Goal: Task Accomplishment & Management: Use online tool/utility

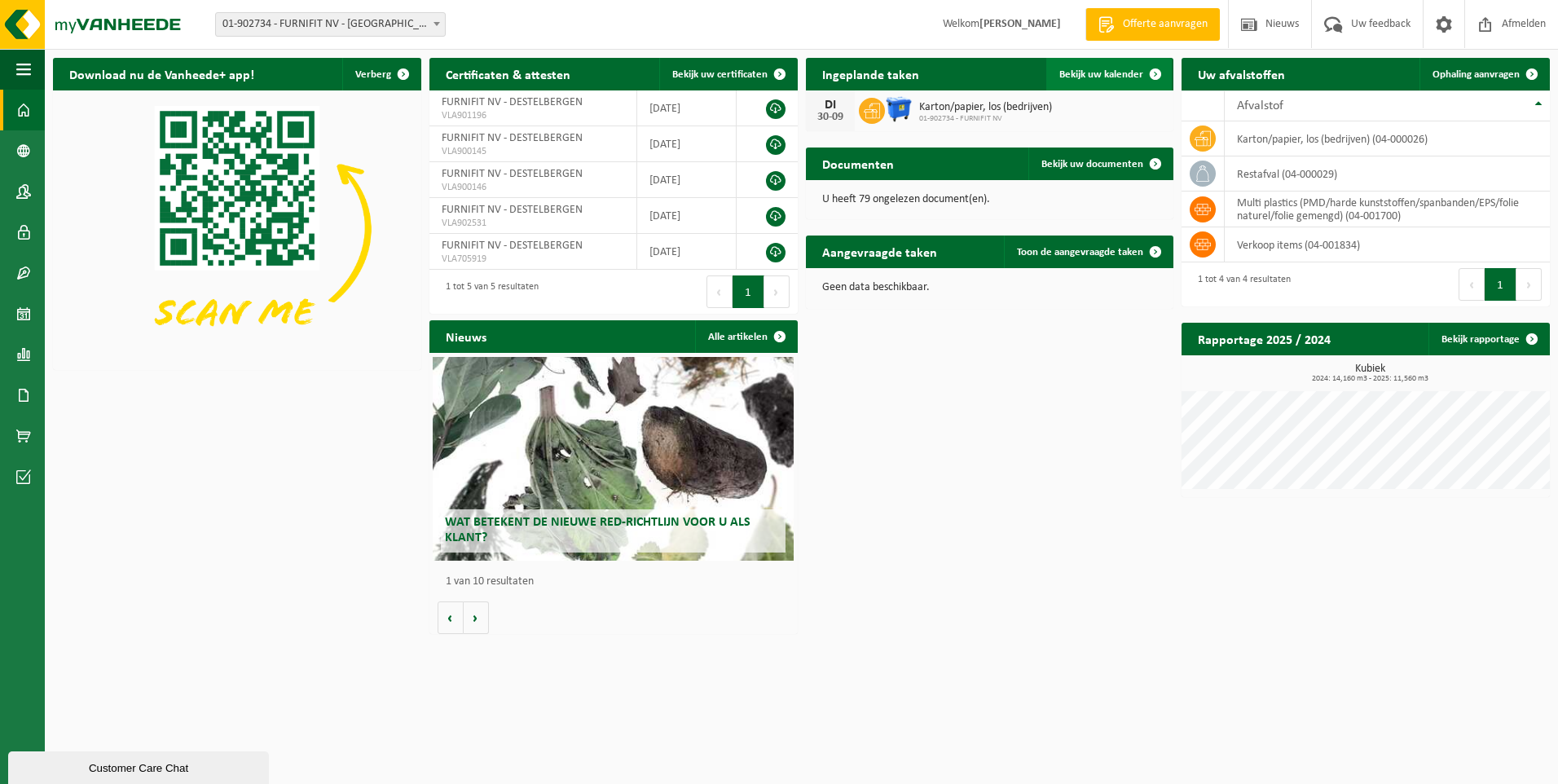
click at [1087, 74] on span "Bekijk uw kalender" at bounding box center [1101, 75] width 84 height 11
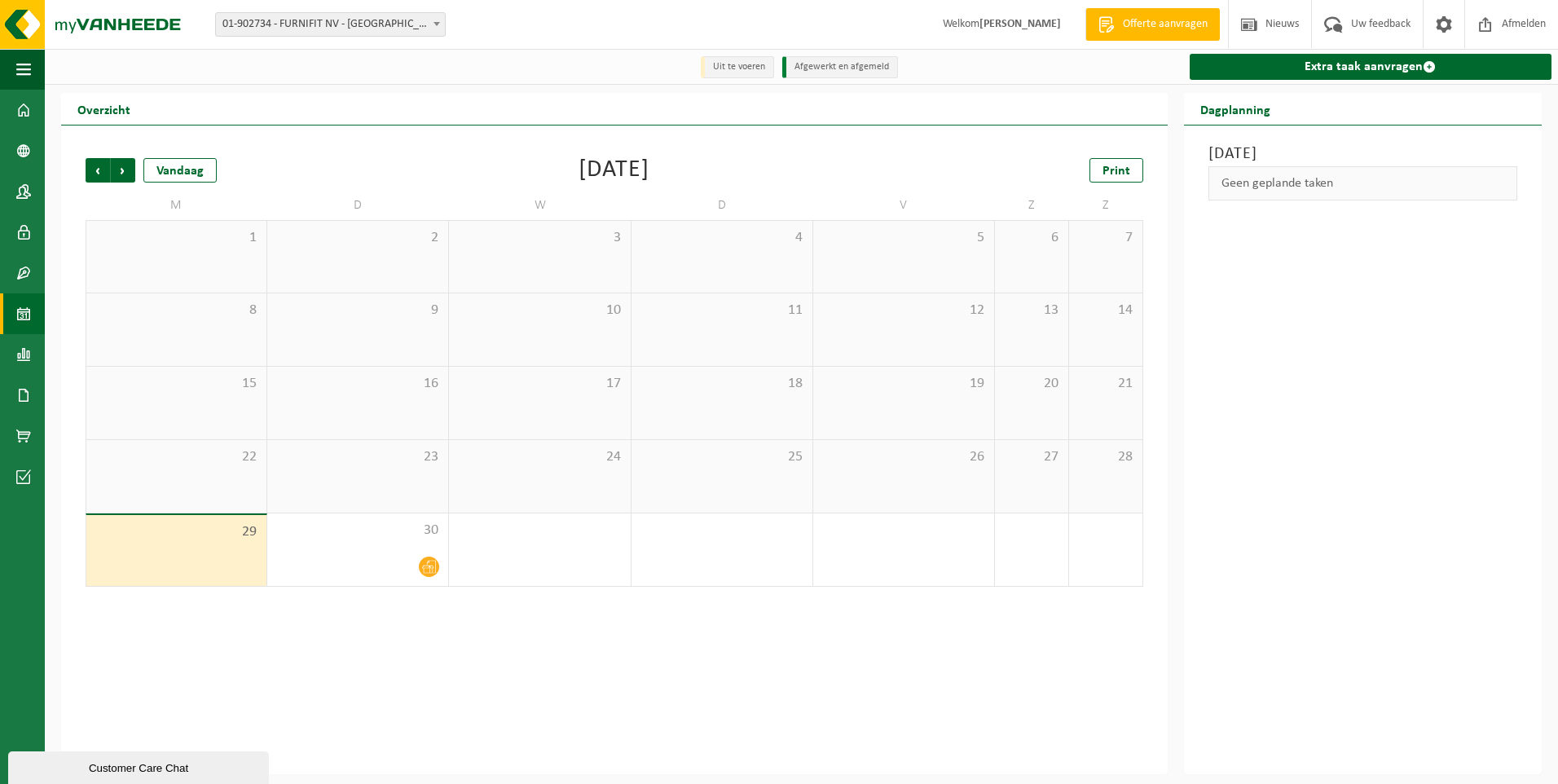
click at [1135, 22] on span "Offerte aanvragen" at bounding box center [1165, 25] width 93 height 17
click at [1320, 67] on link "Extra taak aanvragen" at bounding box center [1371, 67] width 362 height 26
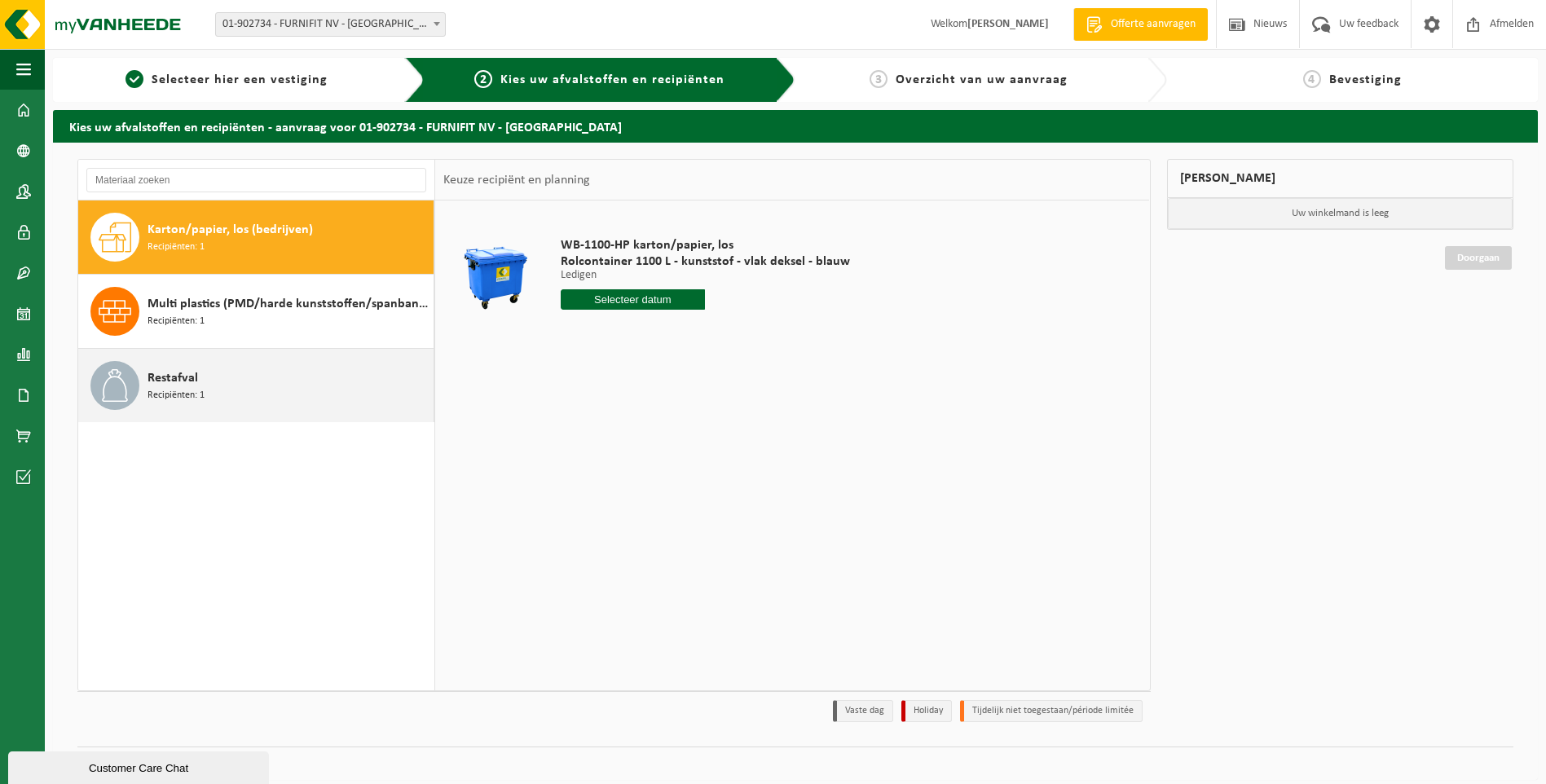
click at [183, 381] on span "Restafval" at bounding box center [173, 377] width 50 height 19
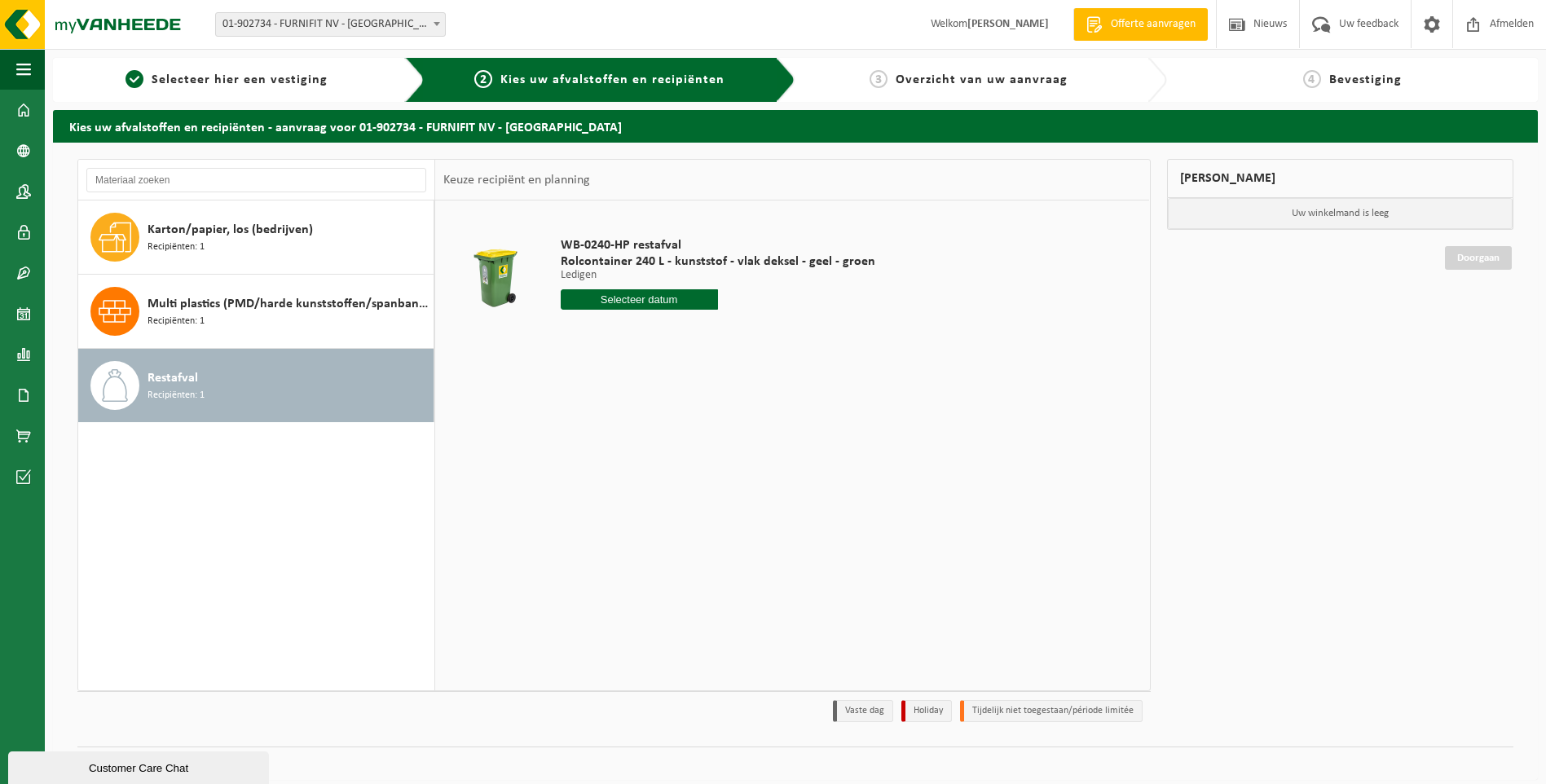
click at [639, 305] on input "text" at bounding box center [639, 299] width 158 height 20
click at [744, 340] on icon at bounding box center [746, 337] width 26 height 26
click at [654, 392] on div "2" at bounding box center [661, 392] width 28 height 26
type input "Van [DATE]"
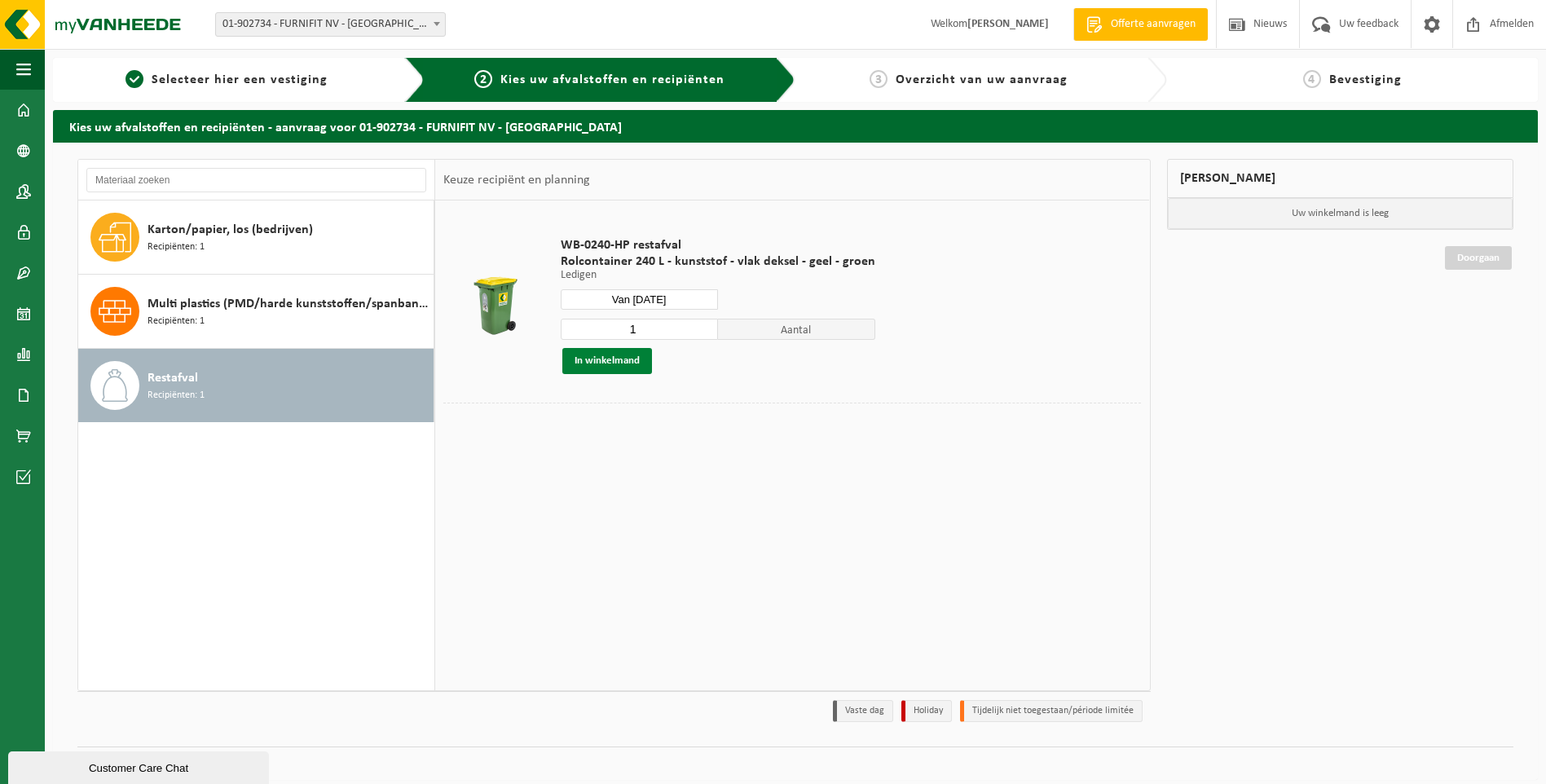
click at [593, 362] on button "In winkelmand" at bounding box center [607, 361] width 90 height 26
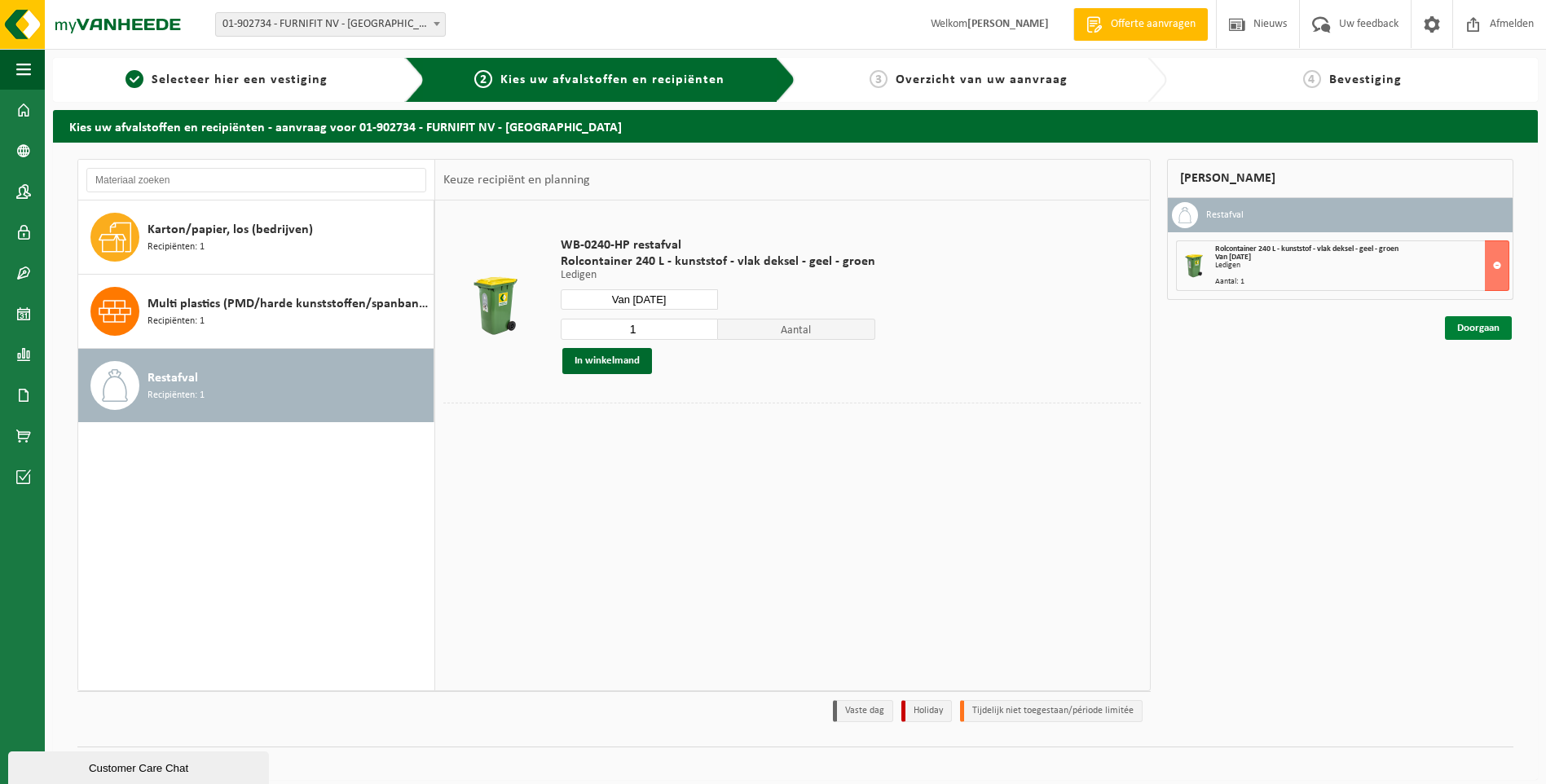
click at [1477, 327] on link "Doorgaan" at bounding box center [1479, 327] width 67 height 24
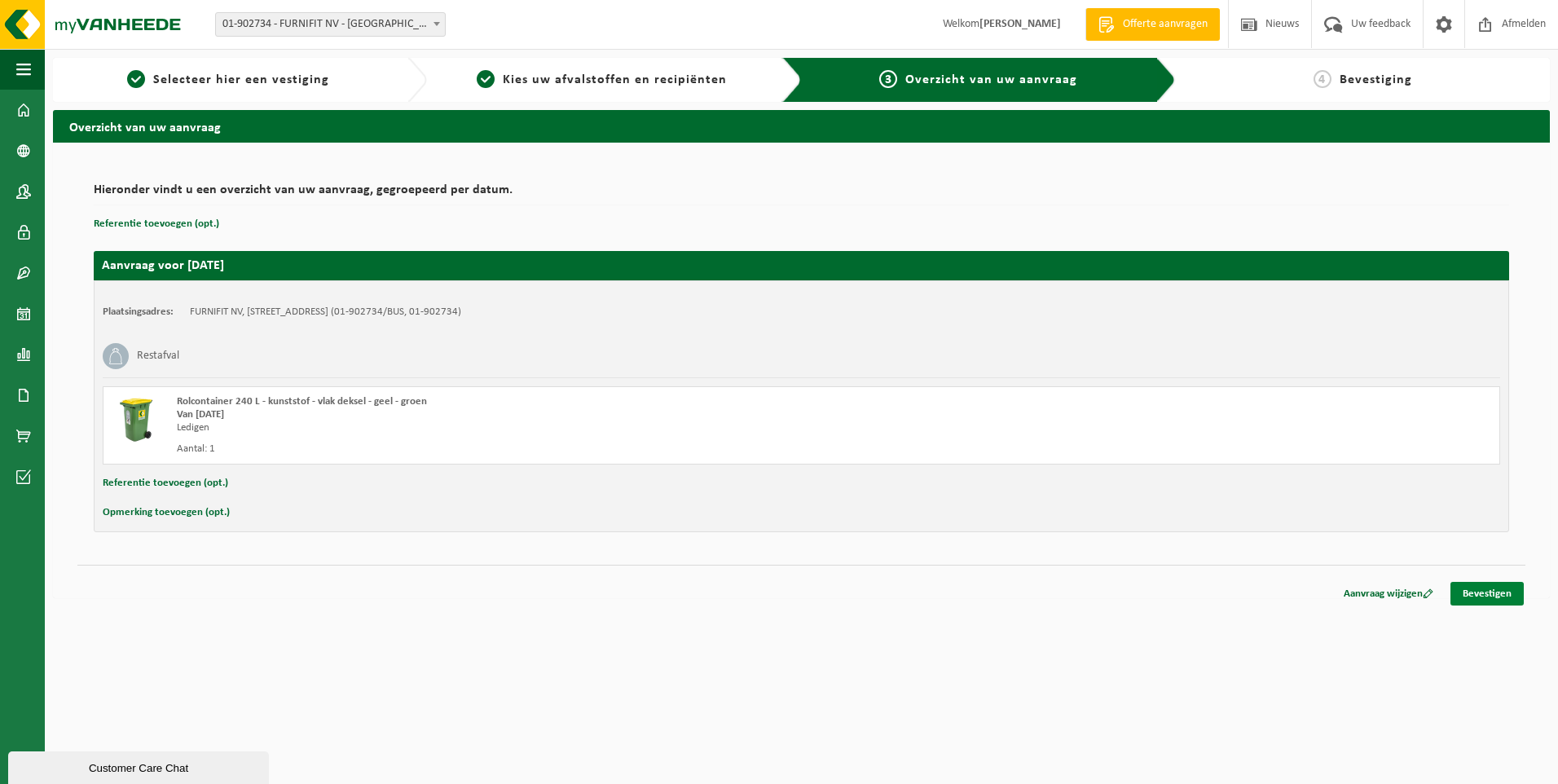
click at [1505, 593] on link "Bevestigen" at bounding box center [1487, 593] width 73 height 24
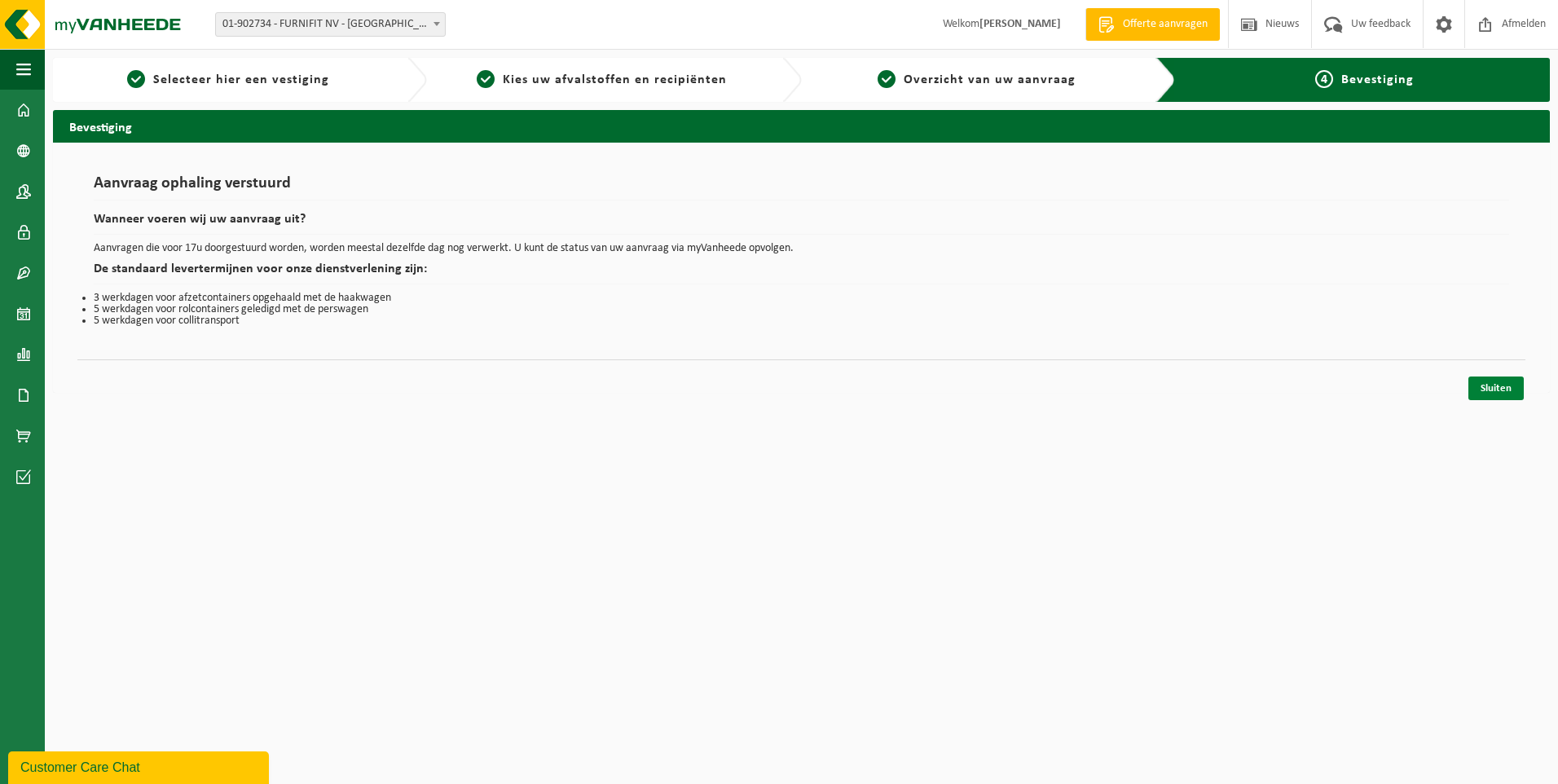
click at [1490, 390] on link "Sluiten" at bounding box center [1496, 388] width 55 height 24
